Goal: Task Accomplishment & Management: Manage account settings

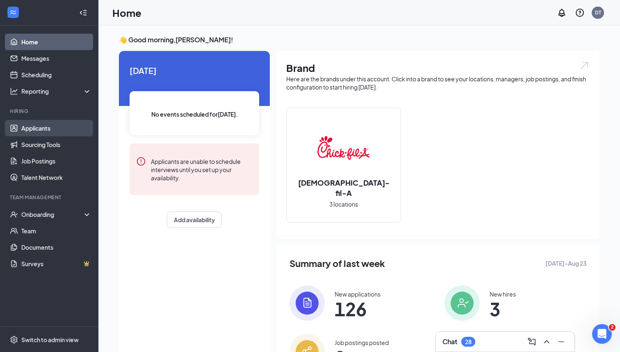
click at [31, 123] on link "Applicants" at bounding box center [56, 128] width 70 height 16
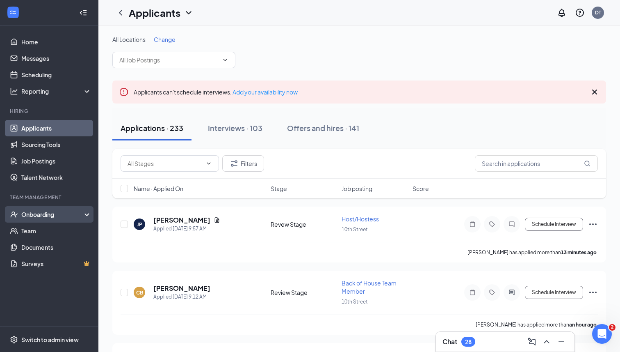
click at [31, 218] on div "Onboarding" at bounding box center [52, 214] width 63 height 8
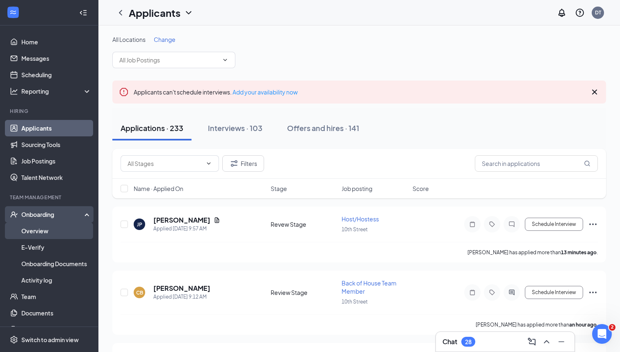
click at [31, 233] on link "Overview" at bounding box center [56, 230] width 70 height 16
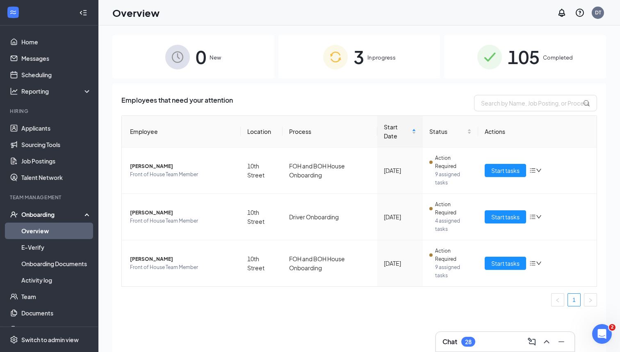
click at [372, 69] on div "3 In progress" at bounding box center [360, 56] width 162 height 43
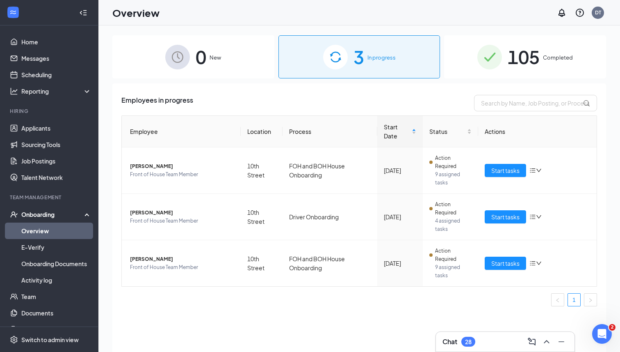
click at [518, 52] on span "105" at bounding box center [524, 57] width 32 height 28
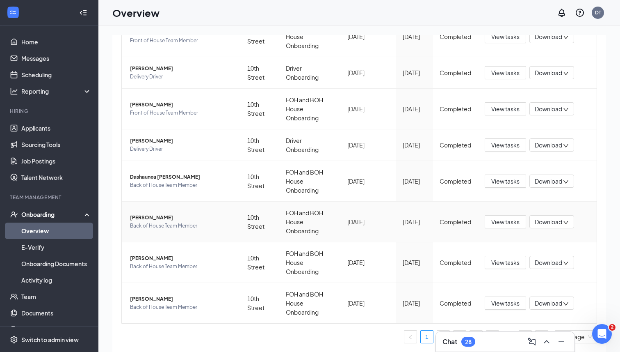
scroll to position [37, 0]
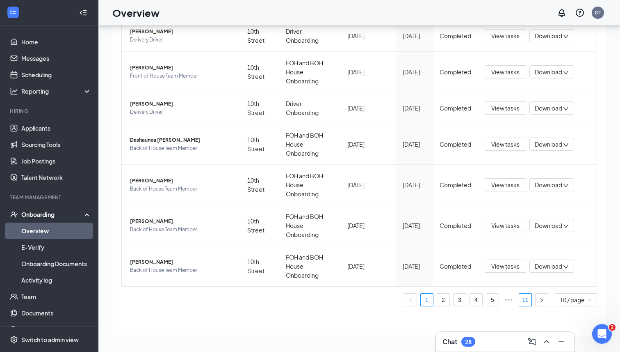
click at [520, 297] on link "11" at bounding box center [525, 299] width 12 height 12
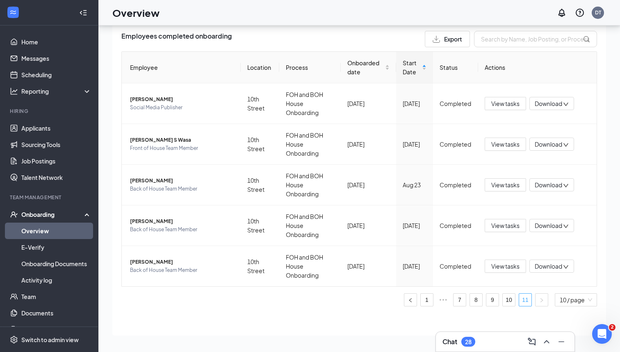
scroll to position [27, 0]
click at [511, 301] on link "10" at bounding box center [509, 299] width 12 height 12
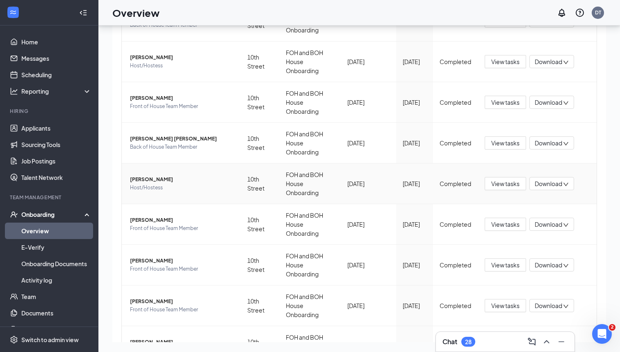
scroll to position [165, 0]
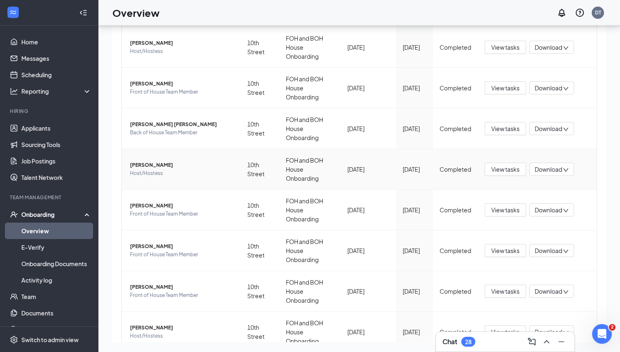
click at [158, 163] on span "[PERSON_NAME]" at bounding box center [182, 165] width 104 height 8
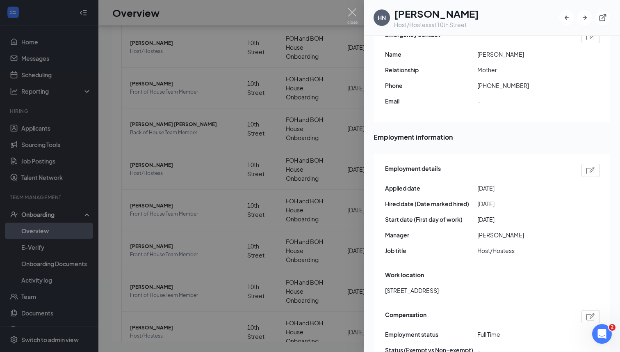
scroll to position [437, 0]
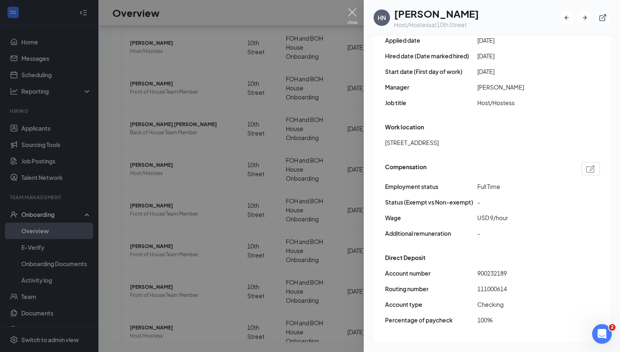
click at [349, 16] on img at bounding box center [352, 16] width 10 height 16
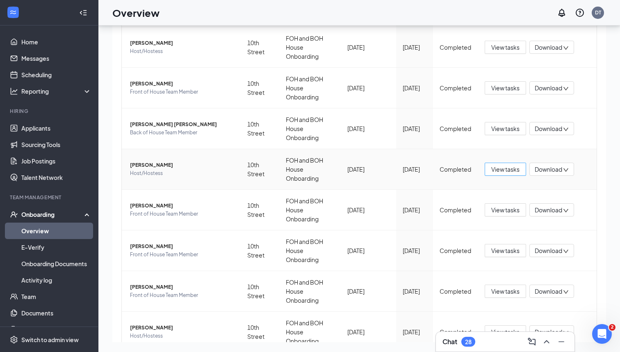
click at [505, 169] on span "View tasks" at bounding box center [505, 169] width 28 height 9
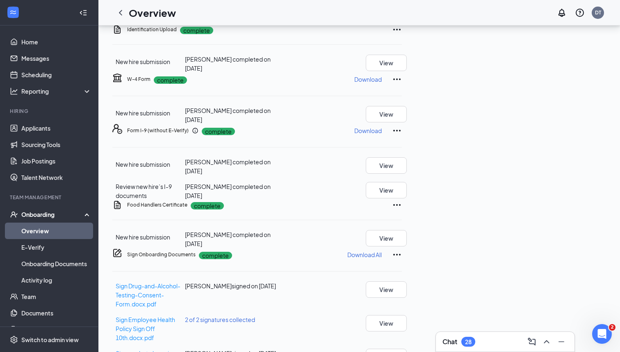
scroll to position [111, 0]
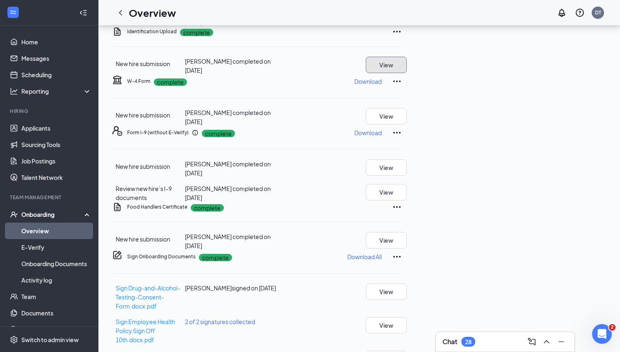
click at [407, 73] on button "View" at bounding box center [386, 65] width 41 height 16
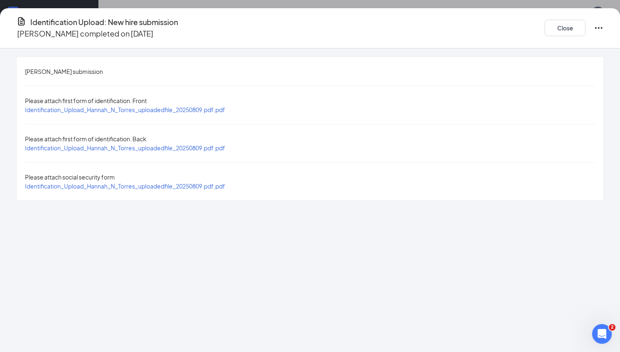
click at [194, 144] on span "Identification_Upload_Hannah_N_Torres_uploadedfile_20250809.pdf.pdf" at bounding box center [125, 147] width 200 height 7
click at [225, 182] on span "Identification_Upload_Hannah_N_Torres_uploadedfile_20250809.pdf.pdf" at bounding box center [125, 185] width 200 height 7
